Goal: Task Accomplishment & Management: Use online tool/utility

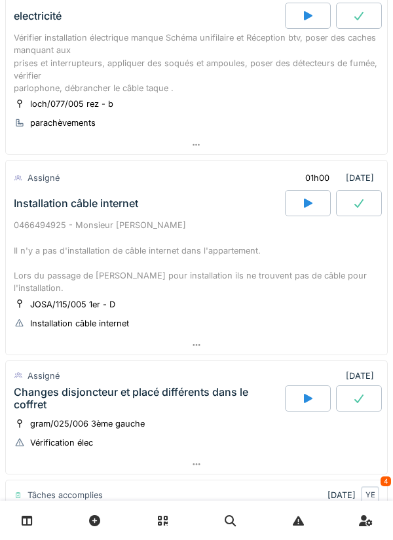
scroll to position [124, 0]
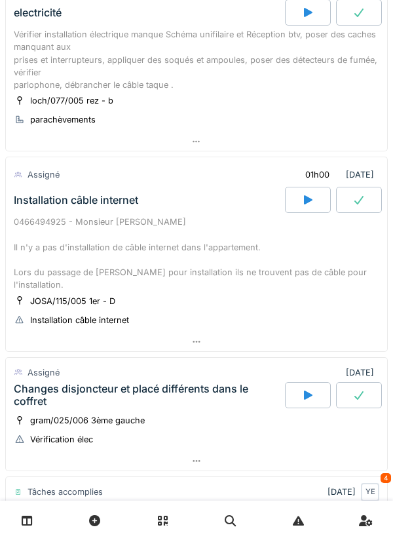
click at [297, 202] on div at bounding box center [308, 200] width 46 height 26
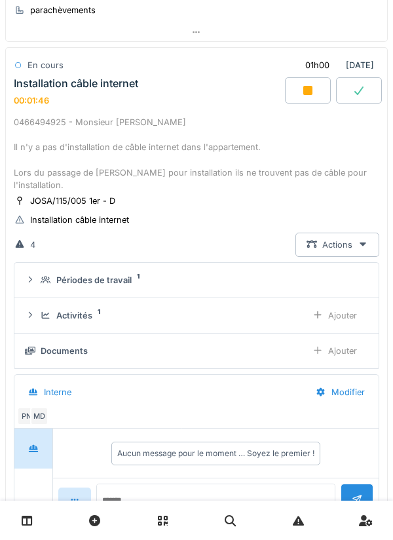
scroll to position [228, 0]
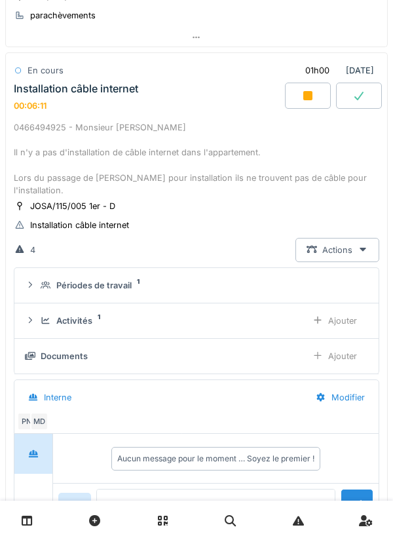
click at [175, 122] on div "0466494925 - Monsieur Baile Il n'y a pas d'installation de câble internet dans …" at bounding box center [196, 158] width 365 height 75
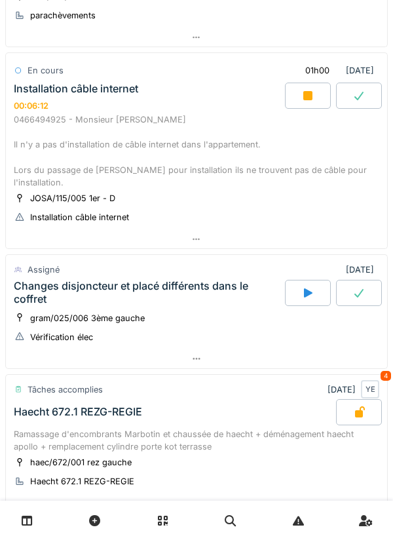
click at [185, 107] on div "Installation câble internet 00:06:12" at bounding box center [148, 97] width 274 height 28
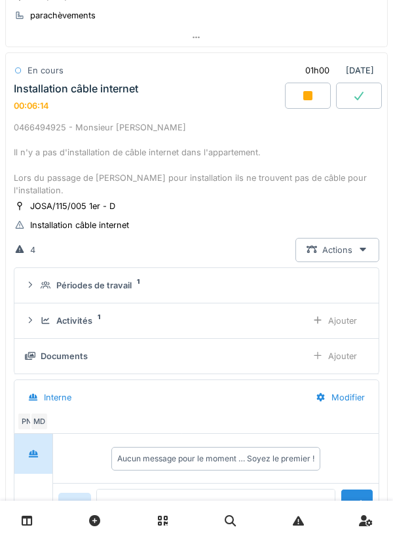
click at [340, 308] on div "Ajouter" at bounding box center [334, 320] width 67 height 24
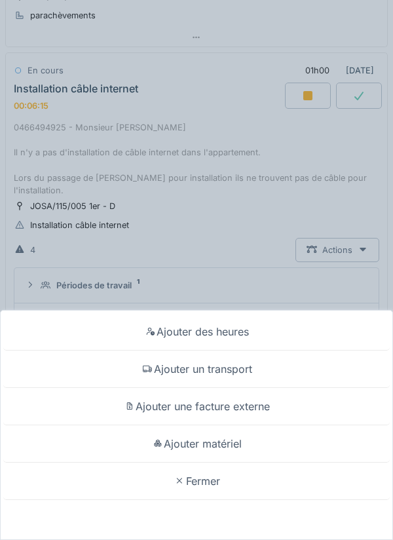
click at [206, 484] on div "Fermer" at bounding box center [196, 480] width 386 height 37
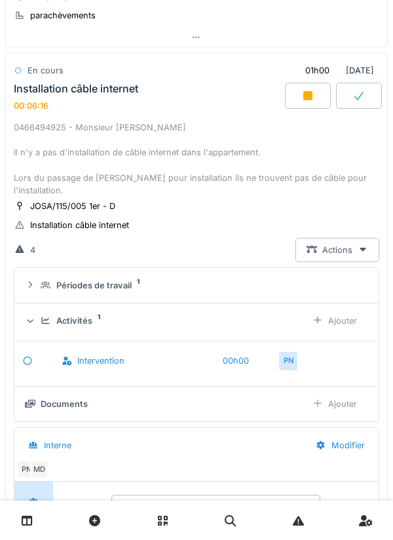
click at [339, 393] on div "Ajouter" at bounding box center [334, 404] width 67 height 24
click at [347, 308] on div "Ajouter" at bounding box center [334, 320] width 67 height 24
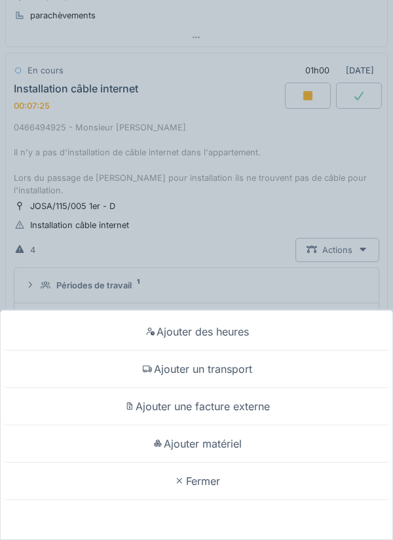
click at [210, 470] on div "Fermer" at bounding box center [196, 480] width 386 height 37
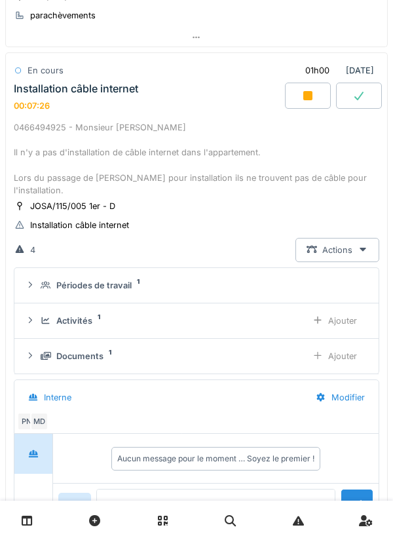
click at [349, 344] on div "Ajouter" at bounding box center [334, 356] width 67 height 24
click at [343, 346] on div "Ajouter" at bounding box center [334, 356] width 67 height 24
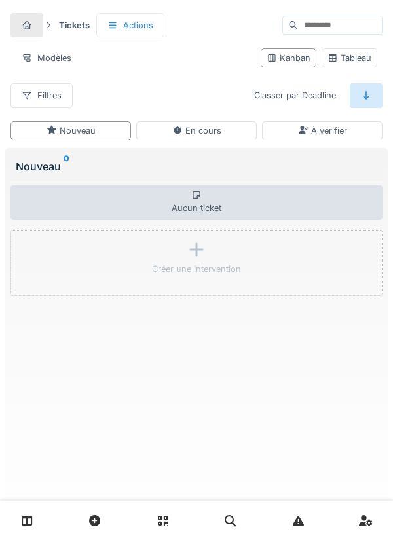
click at [38, 522] on link at bounding box center [26, 520] width 33 height 31
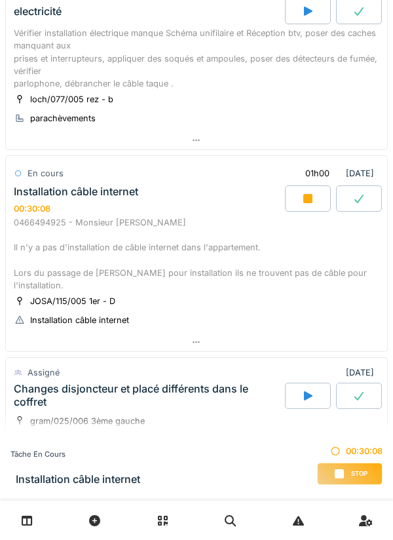
scroll to position [126, 0]
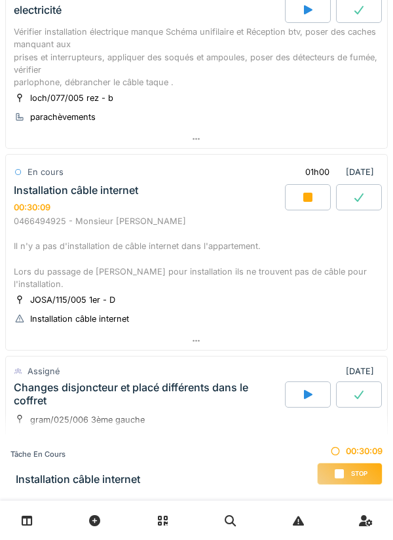
click at [173, 240] on div "0466494925 - Monsieur Baile Il n'y a pas d'installation de câble internet dans …" at bounding box center [196, 252] width 365 height 75
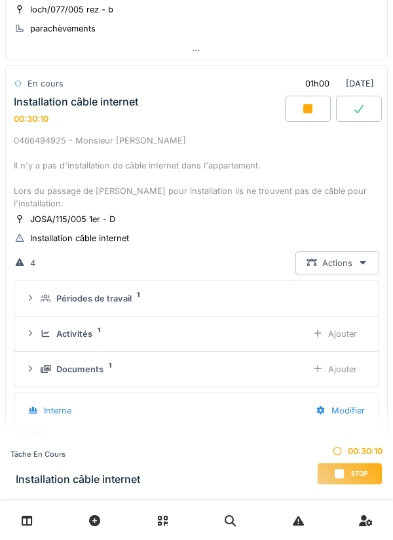
scroll to position [228, 0]
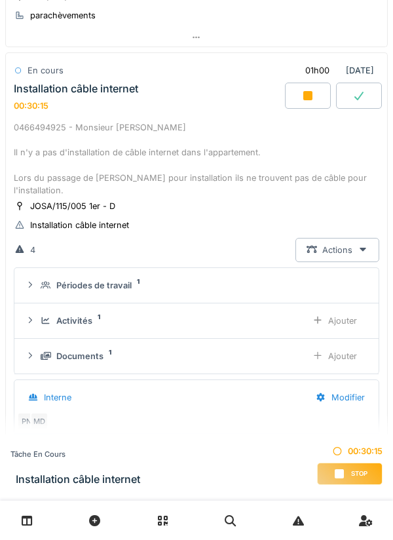
click at [126, 350] on div "Documents 1" at bounding box center [168, 356] width 255 height 12
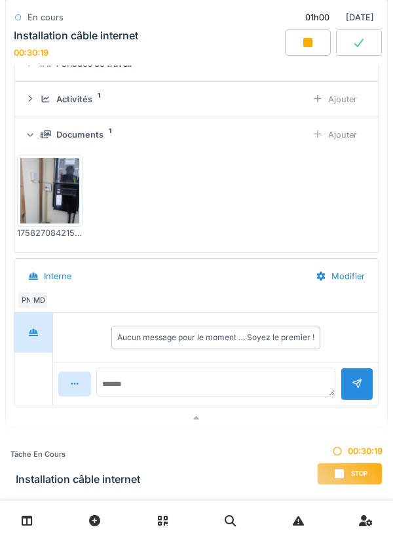
scroll to position [450, 0]
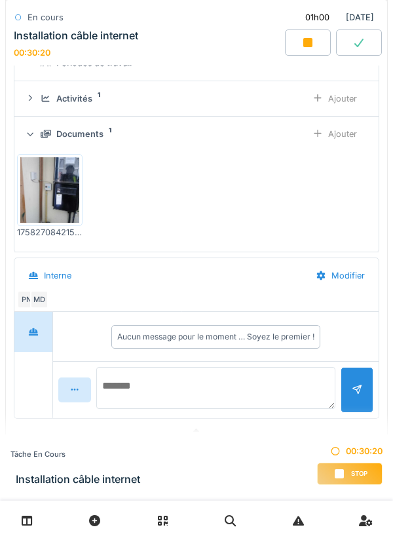
click at [126, 373] on textarea at bounding box center [215, 388] width 239 height 42
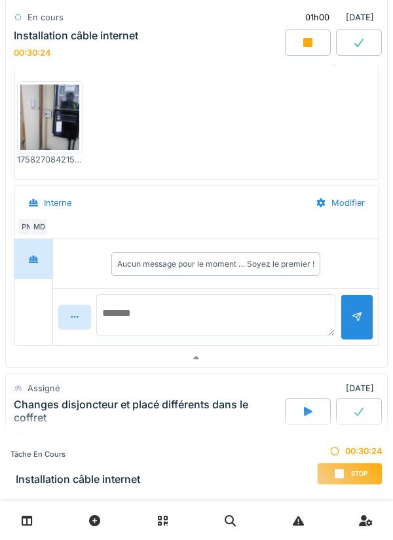
scroll to position [525, 0]
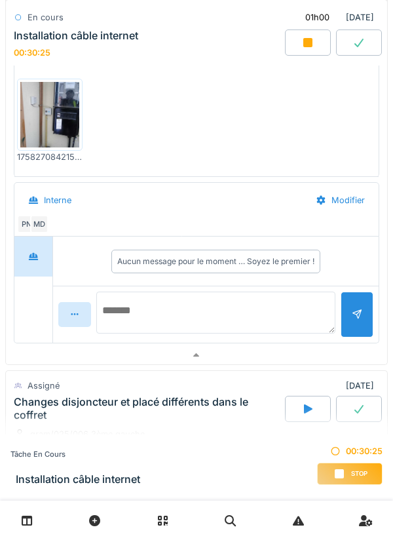
click at [120, 295] on textarea at bounding box center [215, 312] width 239 height 42
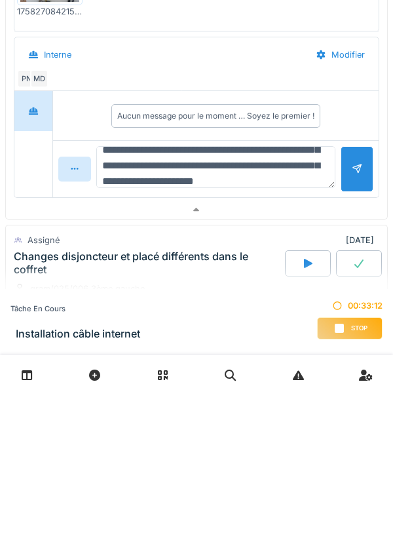
scroll to position [47, 0]
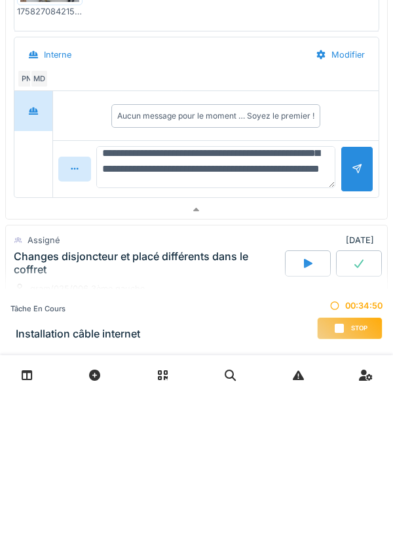
type textarea "**********"
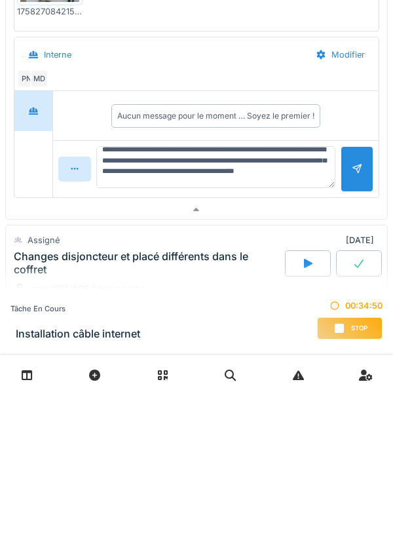
click at [354, 308] on div at bounding box center [357, 314] width 10 height 12
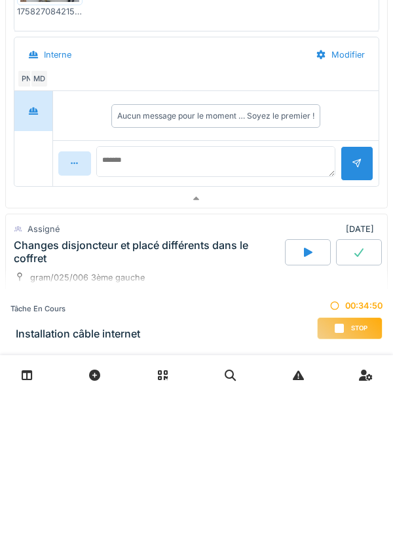
scroll to position [0, 0]
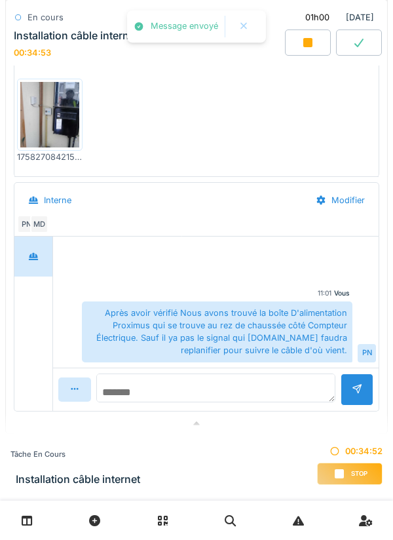
click at [128, 378] on textarea at bounding box center [215, 387] width 239 height 29
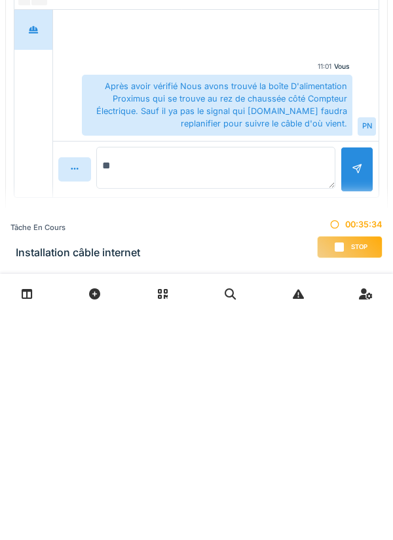
type textarea "*"
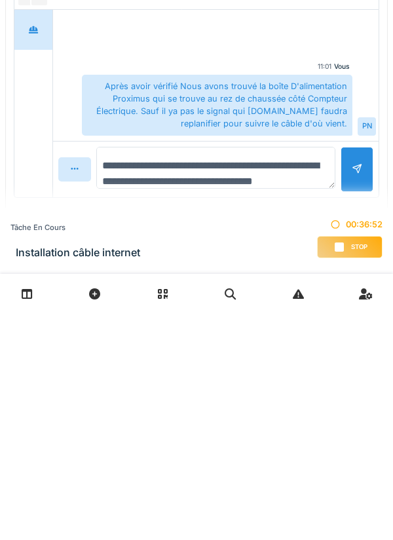
scroll to position [16, 0]
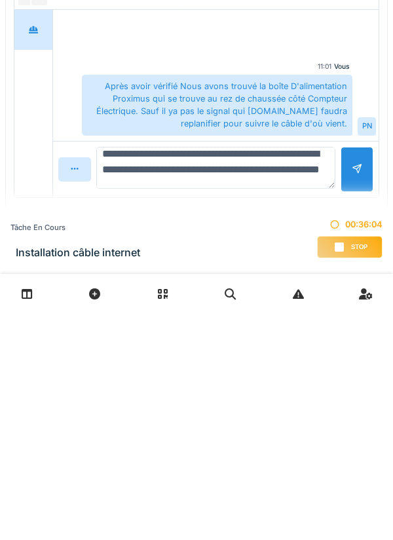
type textarea "**********"
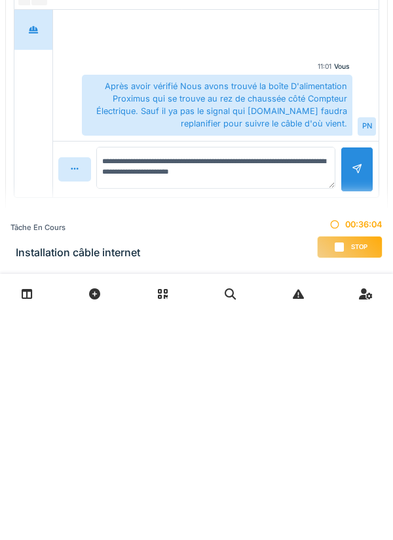
click at [349, 385] on div at bounding box center [357, 395] width 33 height 45
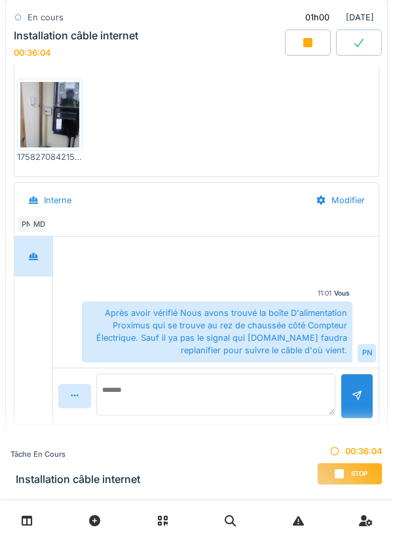
scroll to position [0, 0]
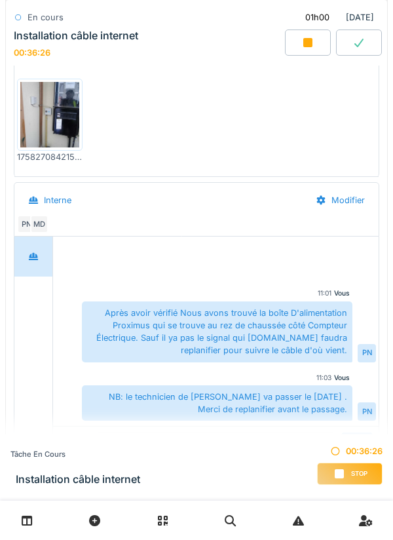
click at [337, 480] on div "Stop" at bounding box center [349, 473] width 65 height 22
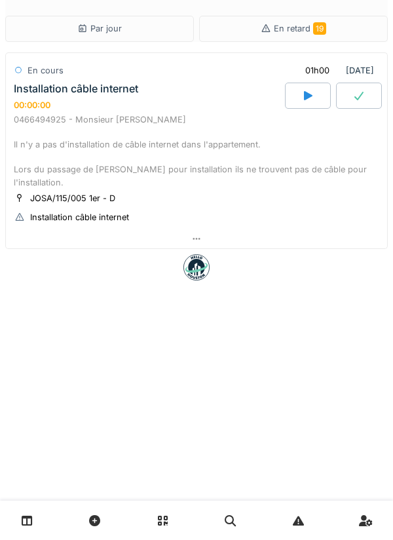
click at [386, 538] on div at bounding box center [196, 519] width 393 height 39
click at [35, 524] on link at bounding box center [26, 520] width 33 height 31
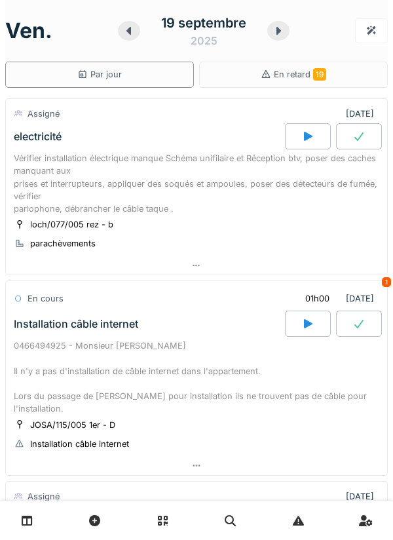
click at [310, 142] on div at bounding box center [308, 136] width 46 height 26
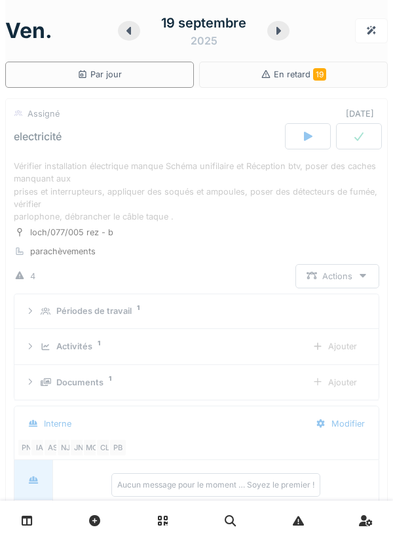
scroll to position [46, 0]
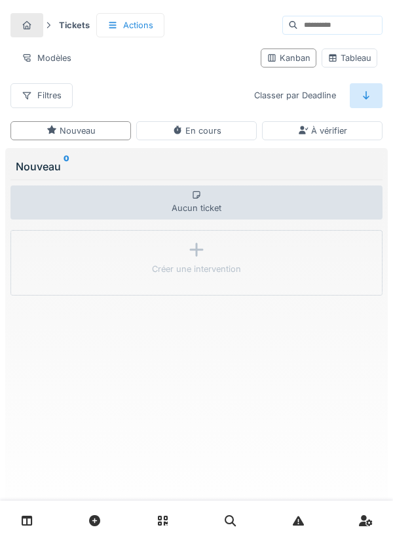
click at [20, 523] on link at bounding box center [26, 520] width 33 height 31
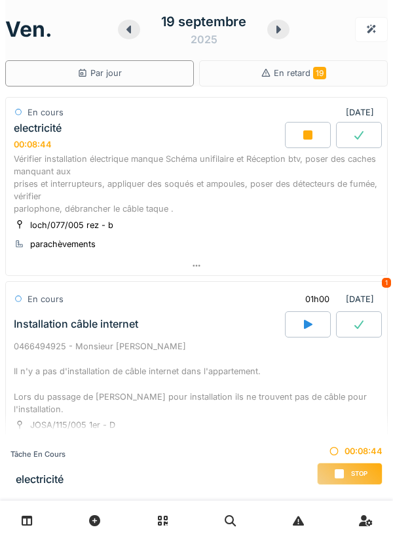
scroll to position [3, 0]
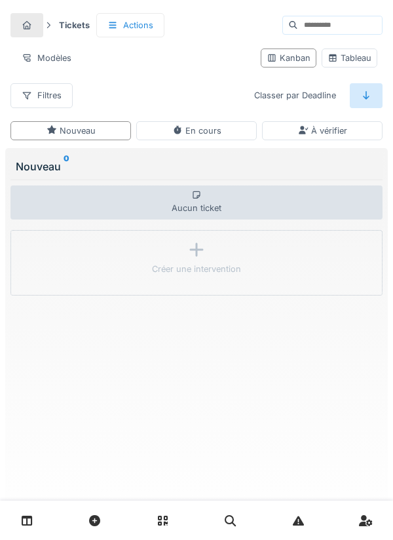
click at [392, 206] on div "Tickets Actions Modèles Kanban Tableau Filtres Classer par Deadline Nouveau En …" at bounding box center [196, 267] width 393 height 534
click at [37, 518] on link at bounding box center [26, 520] width 33 height 31
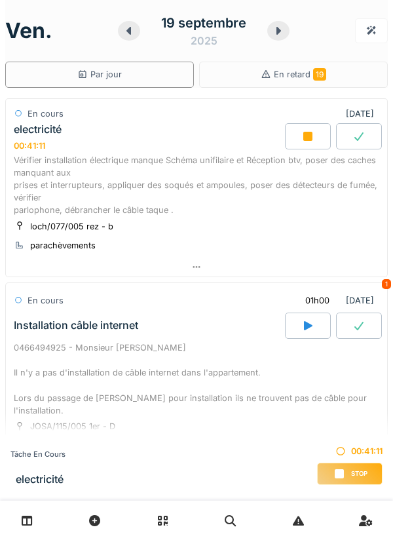
click at [132, 179] on div "Vérifier installation électrique manque Schéma unifilaire et Réception btv, pos…" at bounding box center [196, 185] width 365 height 63
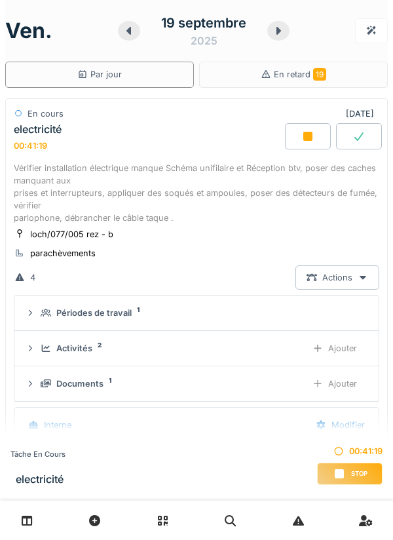
click at [346, 383] on div "Ajouter" at bounding box center [334, 383] width 67 height 24
click at [333, 346] on div "Ajouter" at bounding box center [334, 348] width 67 height 24
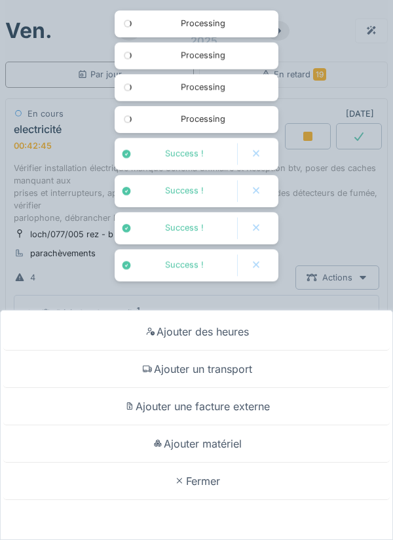
click at [212, 442] on div "Ajouter matériel" at bounding box center [196, 443] width 386 height 37
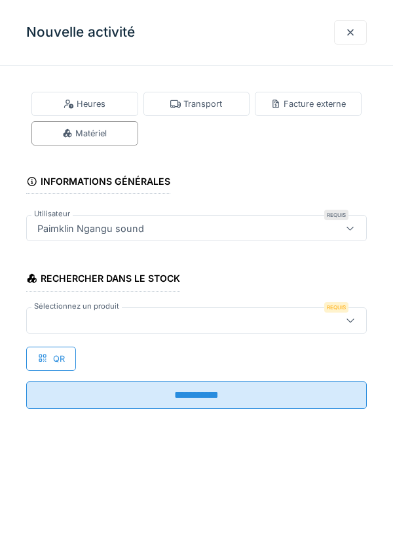
click at [43, 321] on div at bounding box center [175, 320] width 286 height 14
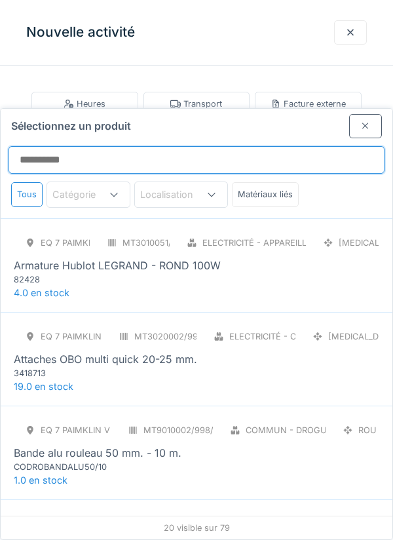
click at [66, 146] on input "Sélectionnez un produit" at bounding box center [197, 160] width 376 height 28
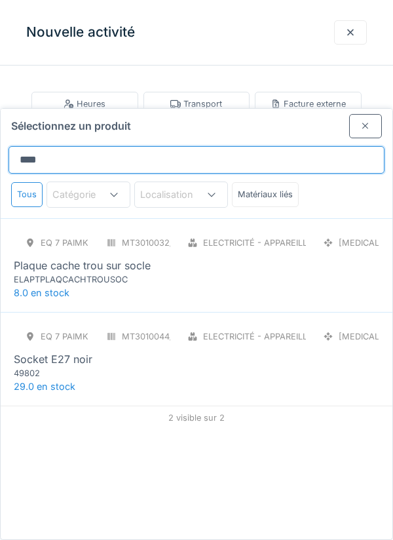
type input "******"
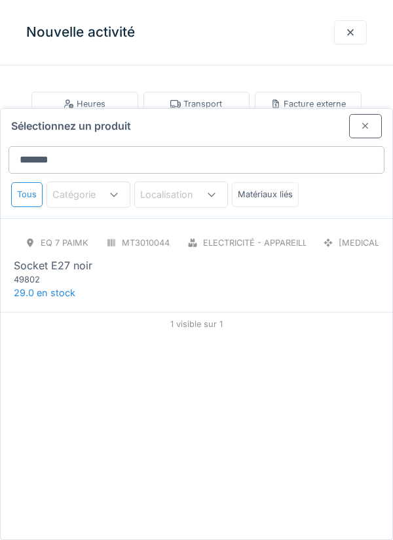
click at [88, 273] on div "49802" at bounding box center [92, 279] width 157 height 12
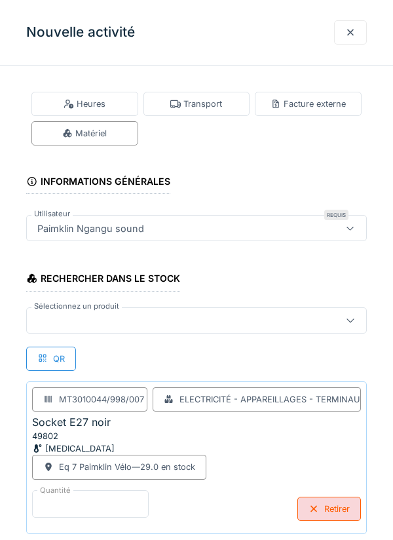
click at [60, 500] on input "*" at bounding box center [90, 504] width 117 height 28
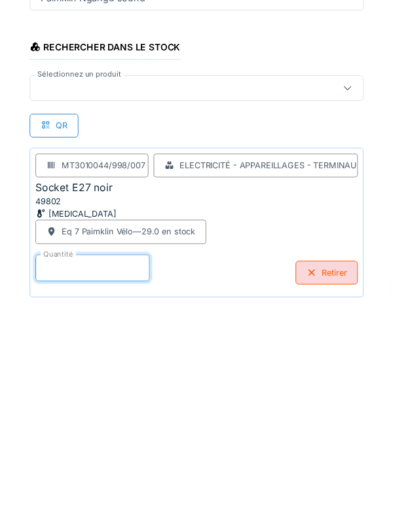
scroll to position [68, 0]
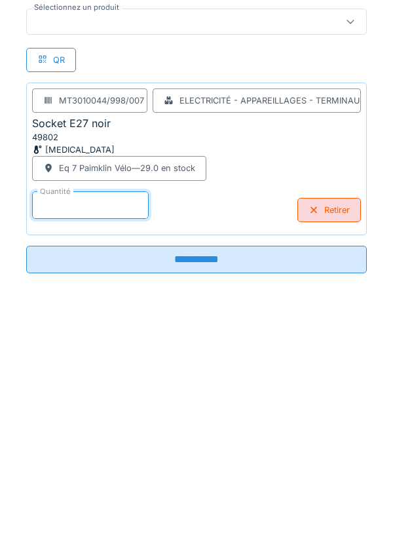
type input "*"
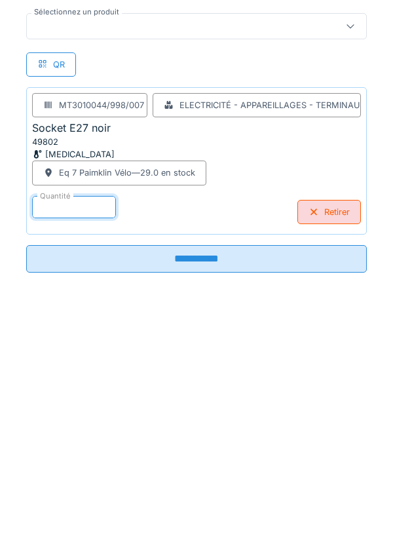
click at [204, 492] on input "**********" at bounding box center [196, 490] width 341 height 28
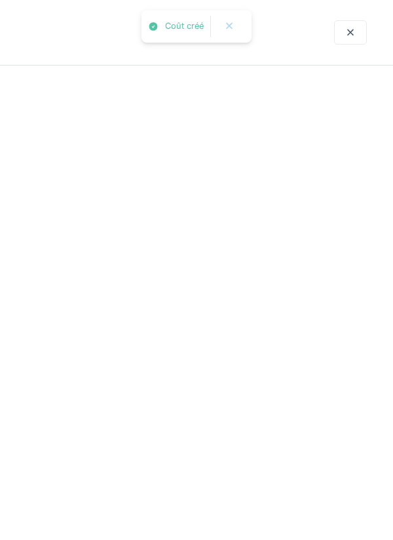
scroll to position [0, 0]
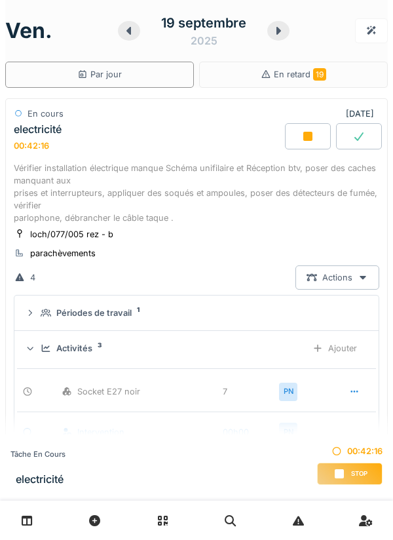
click at [341, 348] on div "Ajouter" at bounding box center [334, 348] width 67 height 24
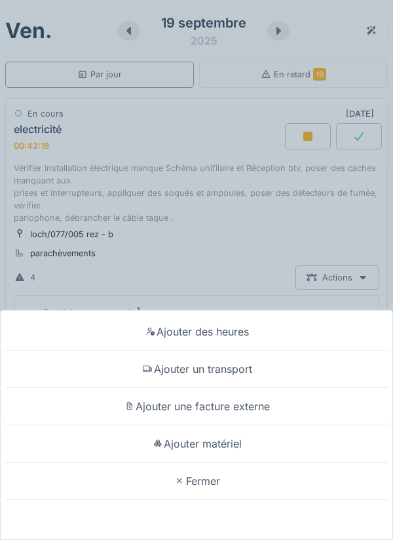
click at [208, 443] on div "Ajouter matériel" at bounding box center [196, 443] width 386 height 37
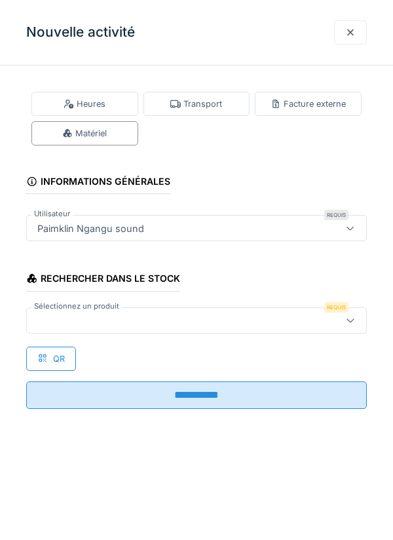
click at [62, 322] on div at bounding box center [175, 320] width 286 height 14
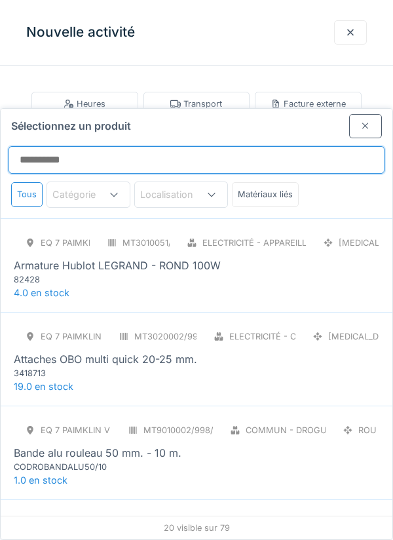
click at [47, 146] on input "Sélectionnez un produit" at bounding box center [197, 160] width 376 height 28
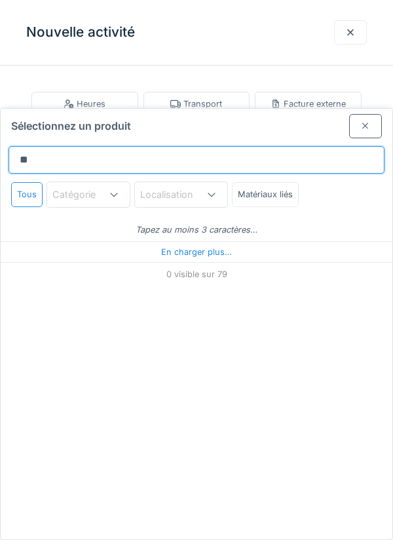
type input "*****"
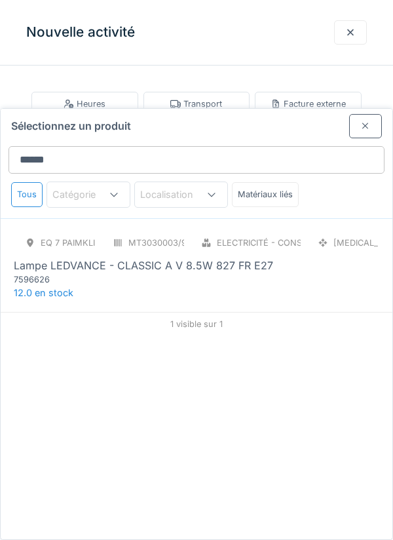
click at [105, 257] on div "Lampe LEDVANCE - CLASSIC A V 8.5W 827 FR E27" at bounding box center [143, 265] width 259 height 16
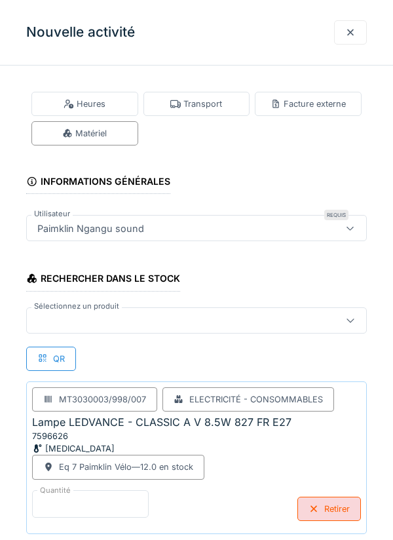
click at [67, 504] on input "*" at bounding box center [90, 504] width 117 height 28
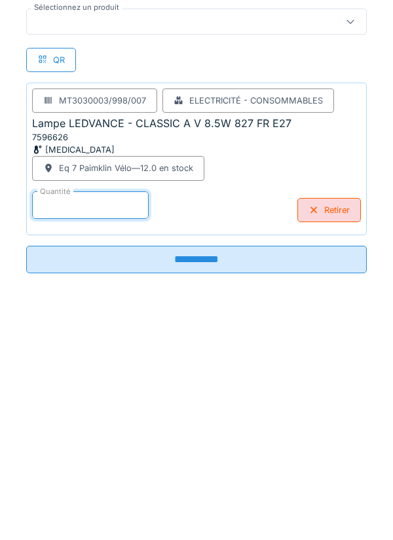
type input "*"
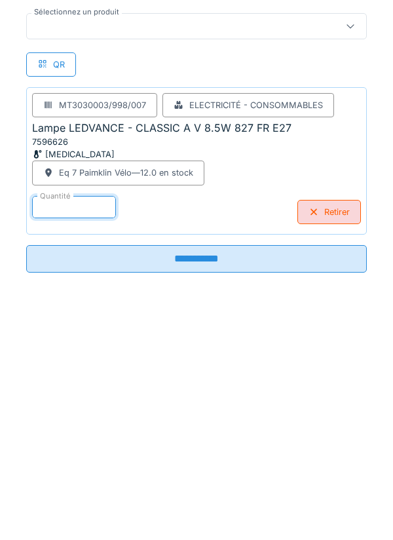
click at [214, 498] on input "**********" at bounding box center [196, 490] width 341 height 28
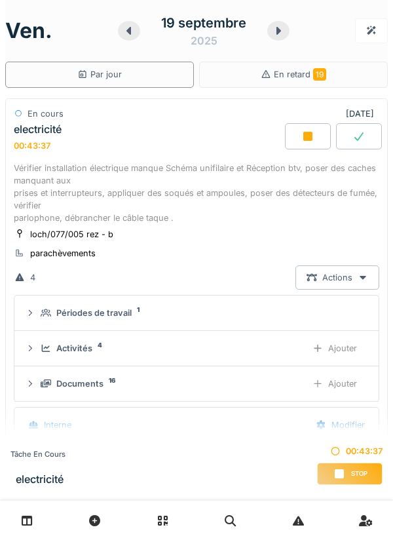
click at [341, 471] on icon at bounding box center [339, 473] width 9 height 9
click at [128, 176] on div "Vérifier installation électrique manque Schéma unifilaire et Réception btv, pos…" at bounding box center [196, 193] width 365 height 63
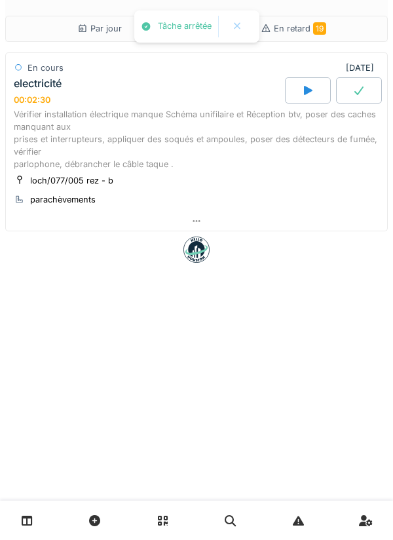
click at [135, 185] on div "loch/077/005 rez - b parachèvements" at bounding box center [196, 190] width 365 height 33
click at [144, 144] on div "Vérifier installation électrique manque Schéma unifilaire et Réception btv, pos…" at bounding box center [196, 139] width 365 height 63
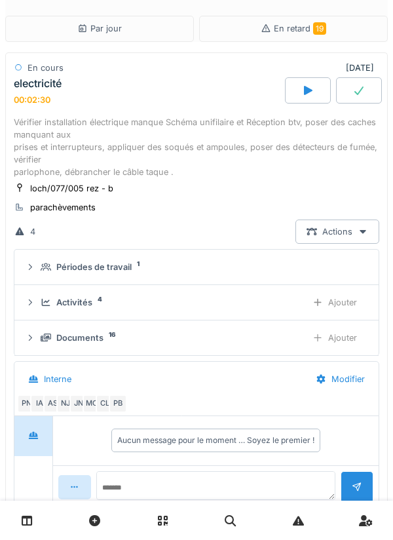
scroll to position [94, 0]
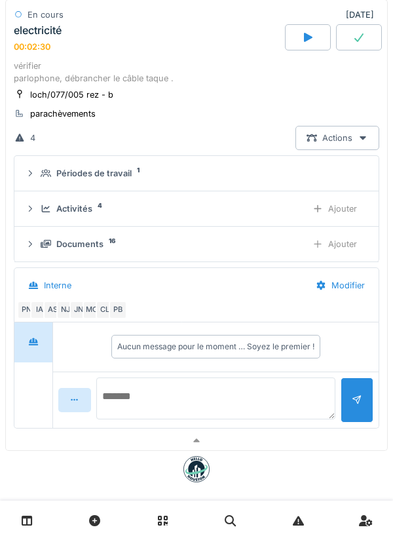
click at [126, 394] on textarea at bounding box center [215, 398] width 239 height 42
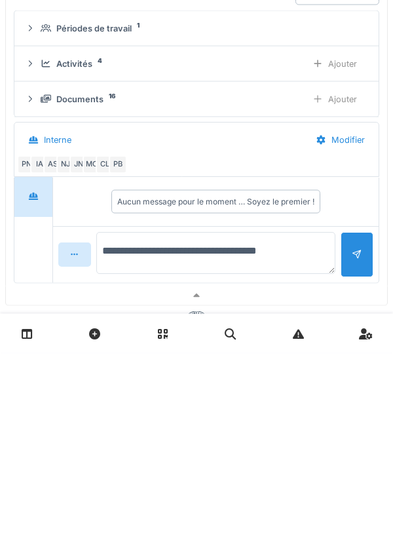
scroll to position [107, 0]
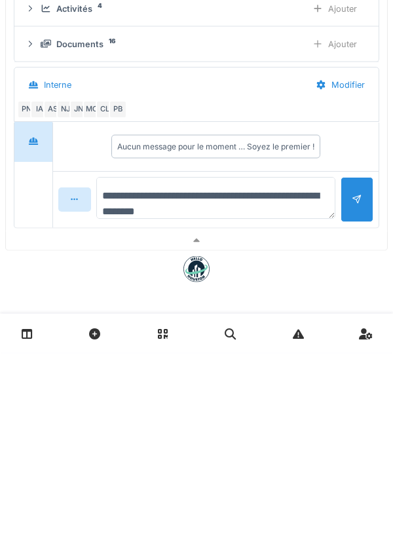
type textarea "**********"
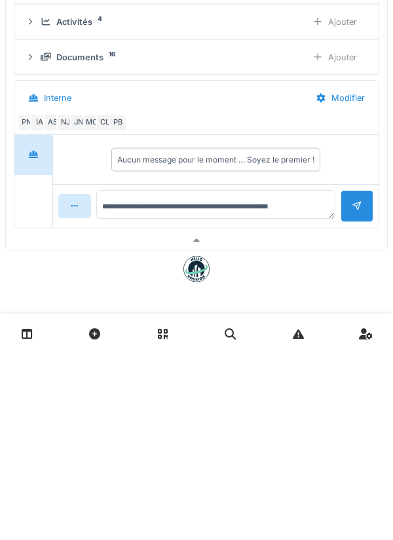
click at [360, 388] on div at bounding box center [357, 393] width 10 height 12
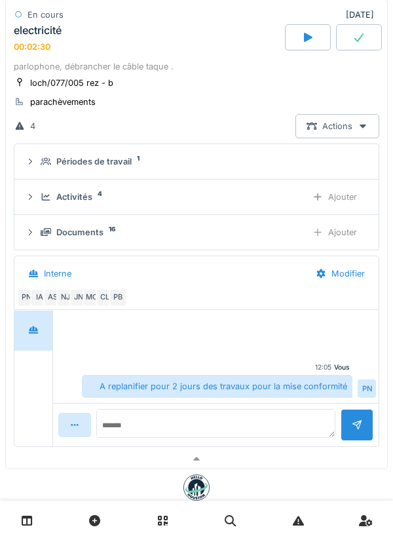
scroll to position [100, 0]
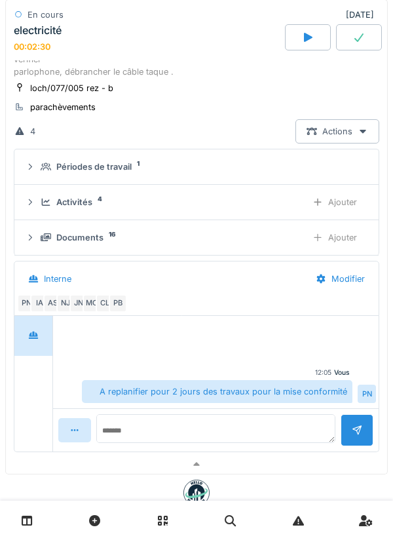
click at [343, 202] on div "Ajouter" at bounding box center [334, 202] width 67 height 24
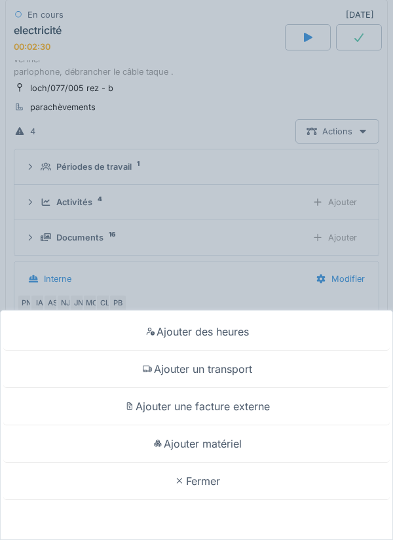
click at [208, 475] on div "Fermer" at bounding box center [196, 480] width 386 height 37
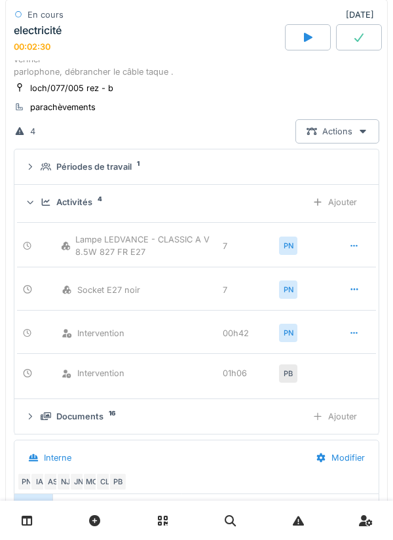
click at [135, 102] on div "loch/077/005 rez - b parachèvements" at bounding box center [196, 97] width 365 height 33
click at [343, 414] on div "Ajouter" at bounding box center [334, 416] width 67 height 24
click at [340, 416] on div "Ajouter" at bounding box center [334, 416] width 67 height 24
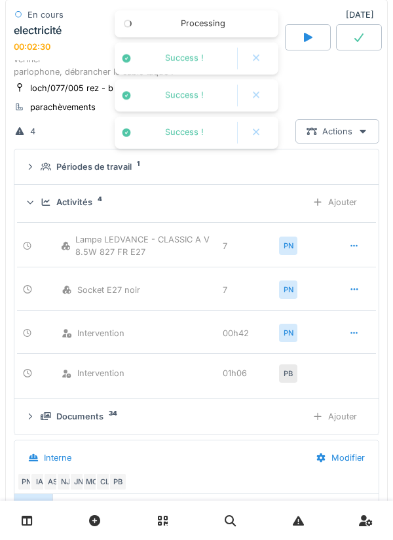
click at [345, 417] on div "Ajouter" at bounding box center [334, 416] width 67 height 24
click at [344, 413] on div "Ajouter" at bounding box center [334, 416] width 67 height 24
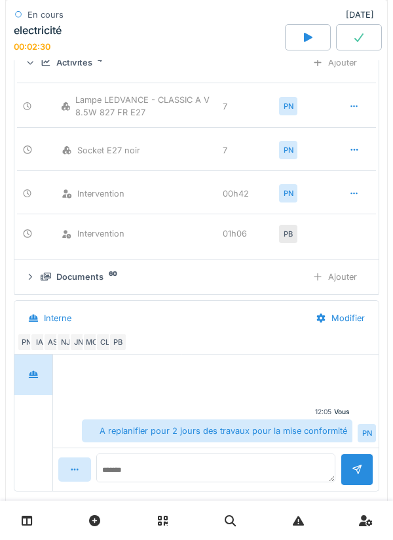
scroll to position [316, 0]
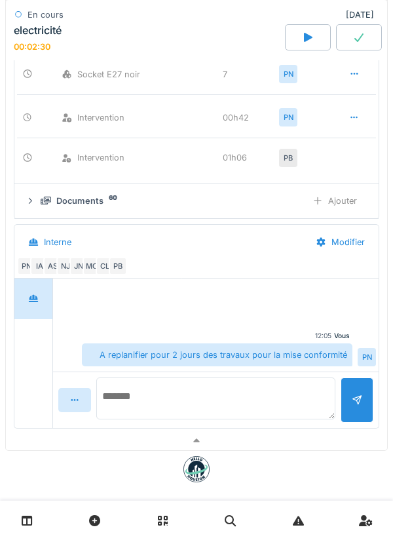
click at [129, 390] on textarea at bounding box center [215, 398] width 239 height 42
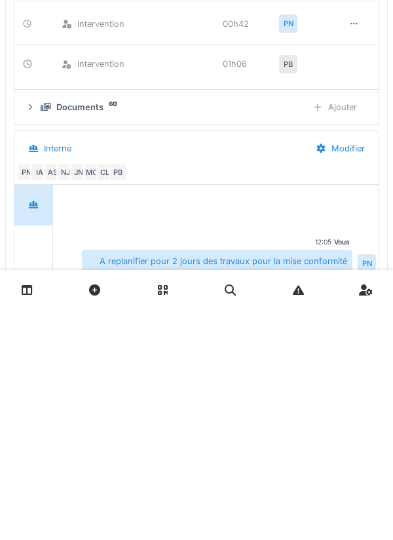
scroll to position [329, 0]
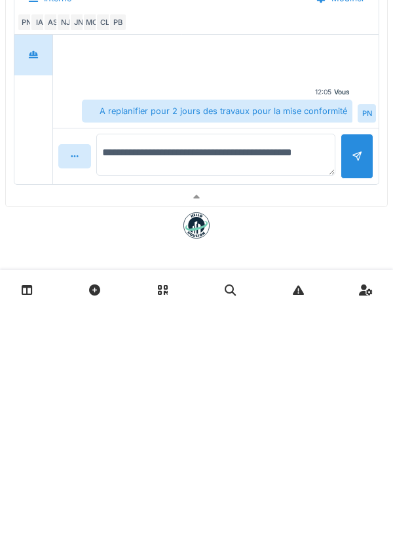
click at [297, 384] on textarea "**********" at bounding box center [215, 385] width 239 height 42
click at [157, 401] on textarea "**********" at bounding box center [215, 385] width 239 height 42
click at [238, 398] on textarea "**********" at bounding box center [215, 385] width 239 height 42
click at [274, 404] on textarea "**********" at bounding box center [215, 385] width 239 height 42
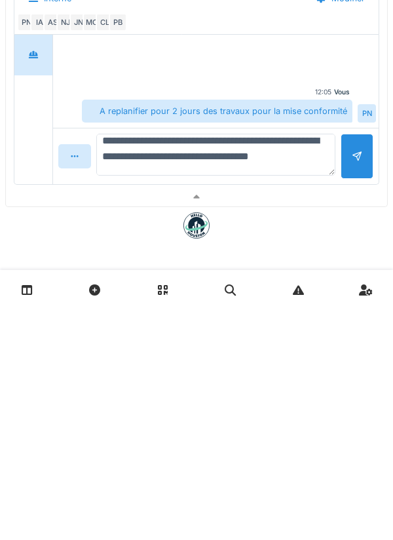
type textarea "**********"
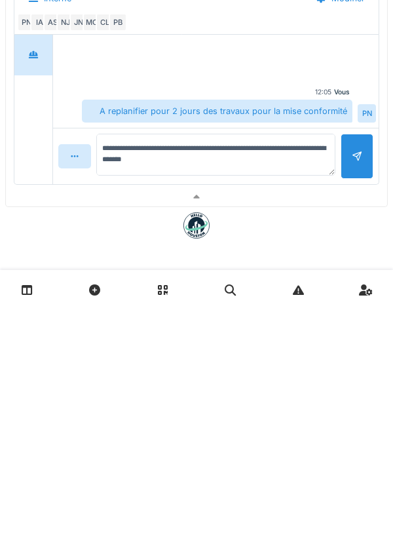
click at [354, 384] on div at bounding box center [357, 387] width 10 height 12
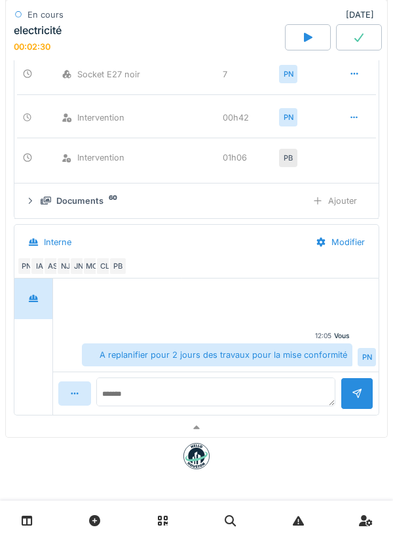
scroll to position [318, 0]
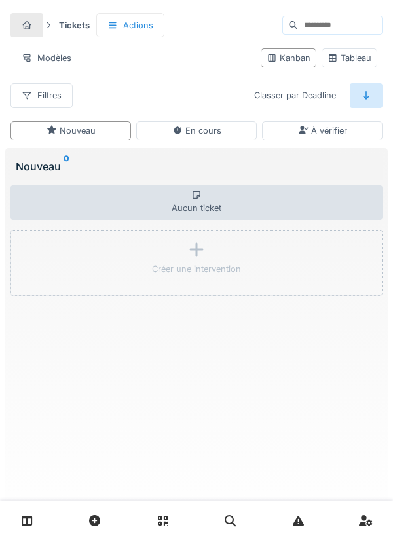
click at [37, 520] on link at bounding box center [26, 520] width 33 height 31
